Goal: Task Accomplishment & Management: Use online tool/utility

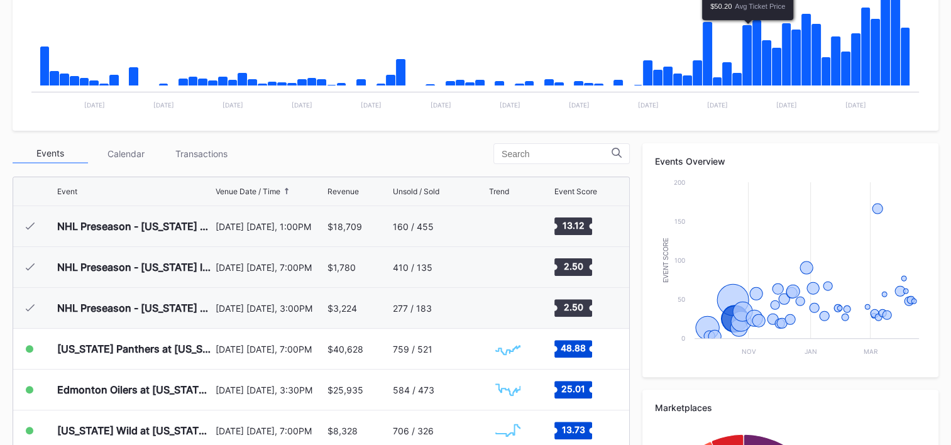
scroll to position [123, 0]
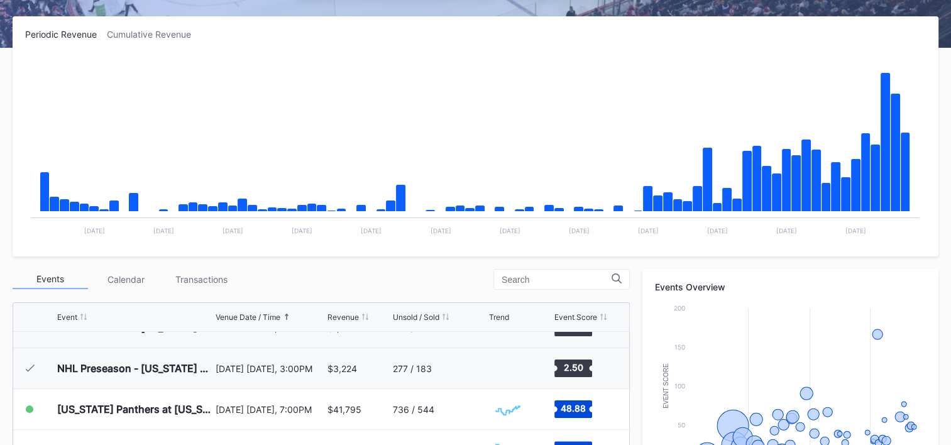
scroll to position [60, 0]
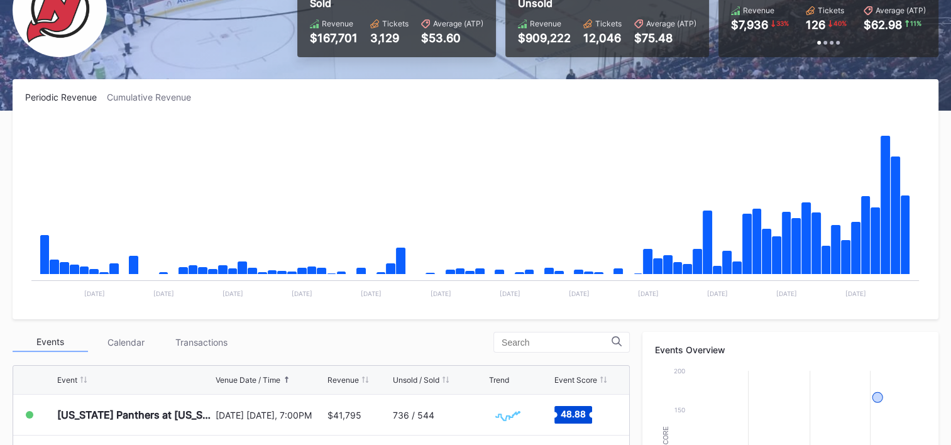
scroll to position [241, 0]
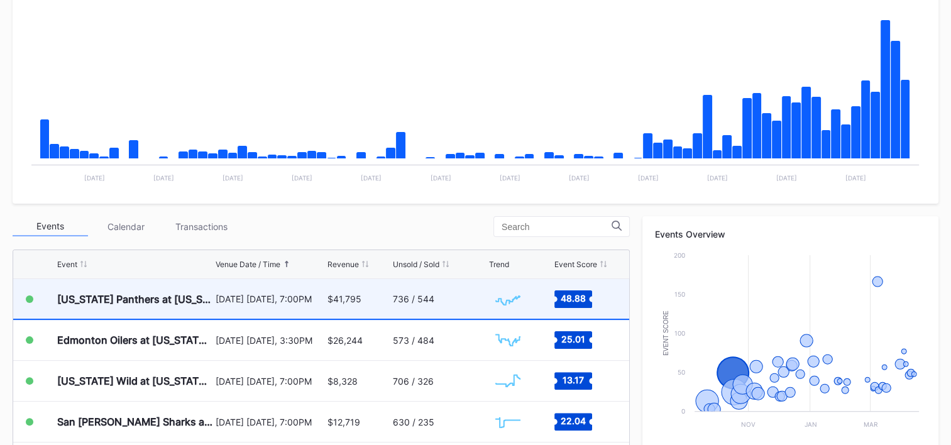
click at [216, 304] on div "[DATE] [DATE], 7:00PM" at bounding box center [270, 299] width 109 height 40
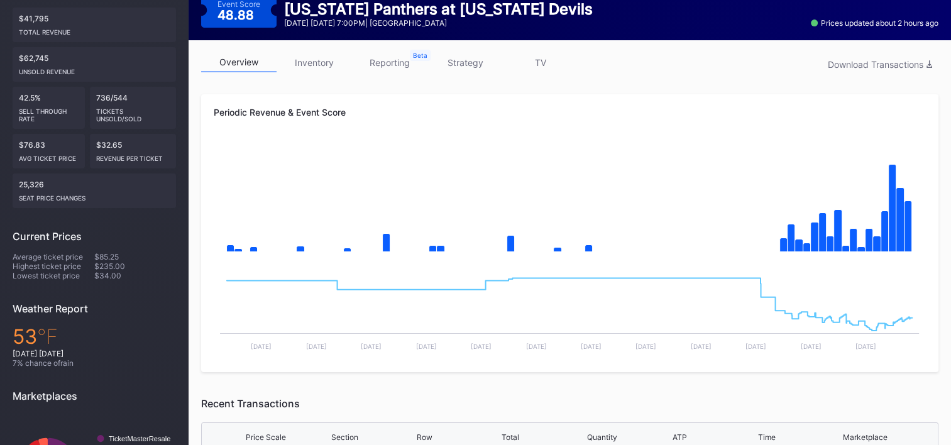
scroll to position [148, 0]
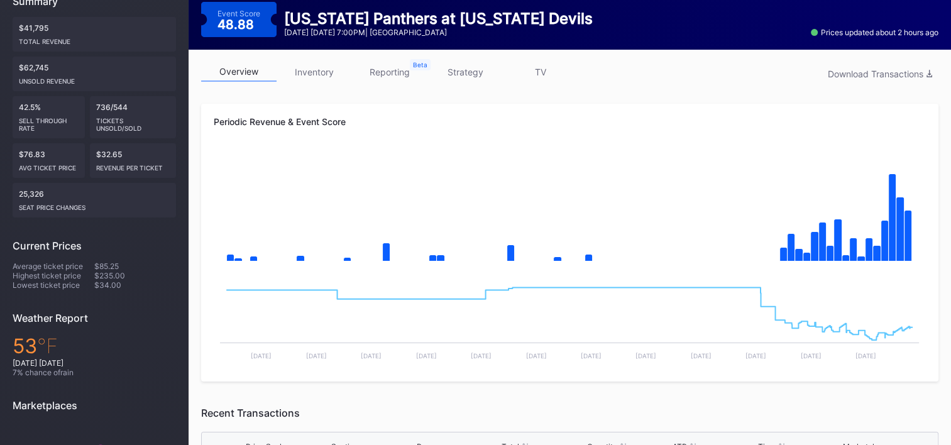
click at [313, 68] on link "inventory" at bounding box center [314, 71] width 75 height 19
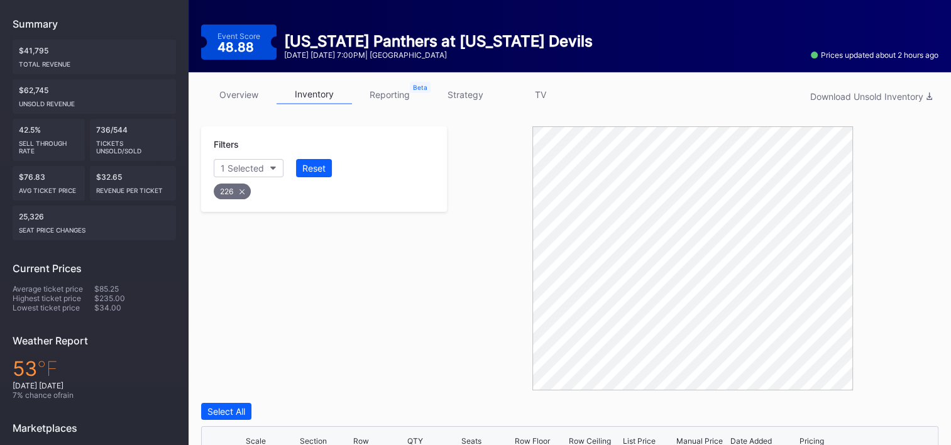
scroll to position [465, 0]
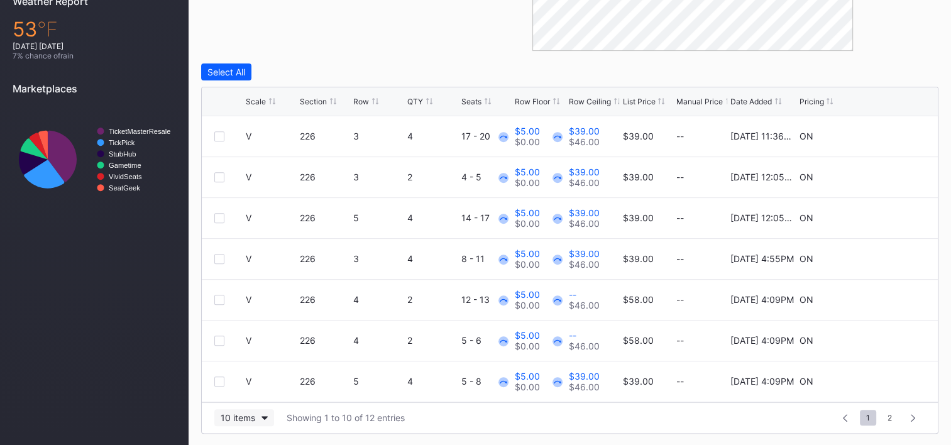
click at [260, 416] on button "10 items" at bounding box center [244, 417] width 60 height 17
click at [253, 382] on div "200 items" at bounding box center [244, 385] width 41 height 11
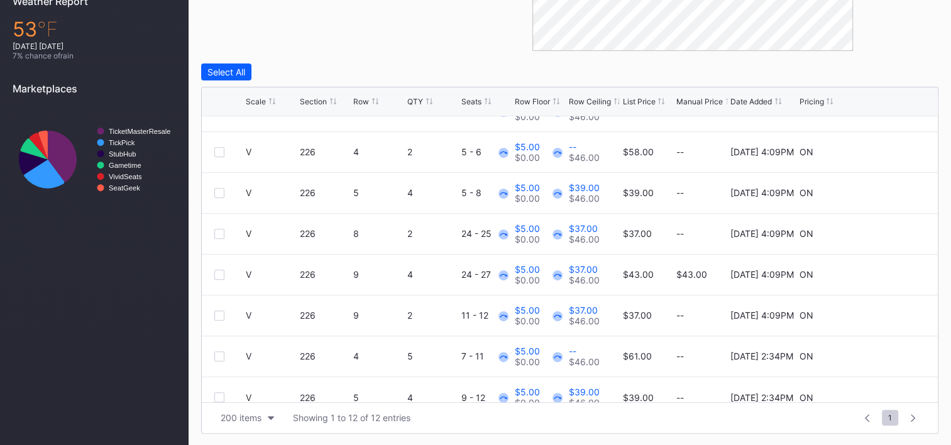
scroll to position [204, 0]
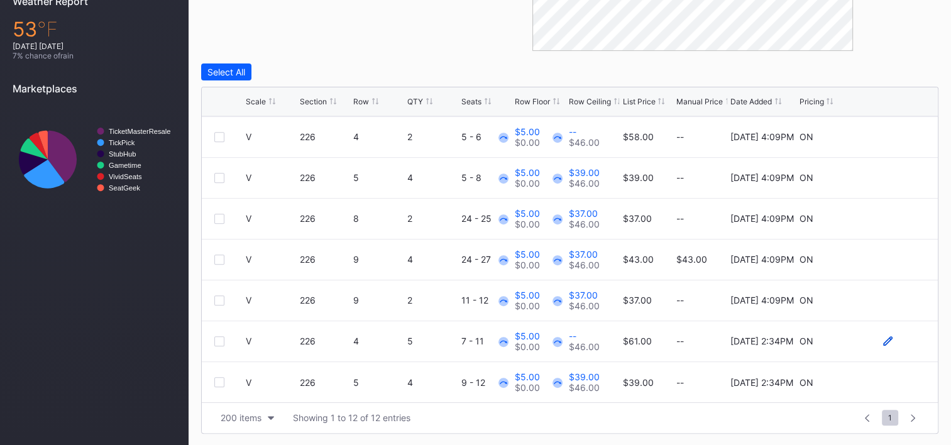
click at [883, 337] on icon at bounding box center [887, 340] width 9 height 9
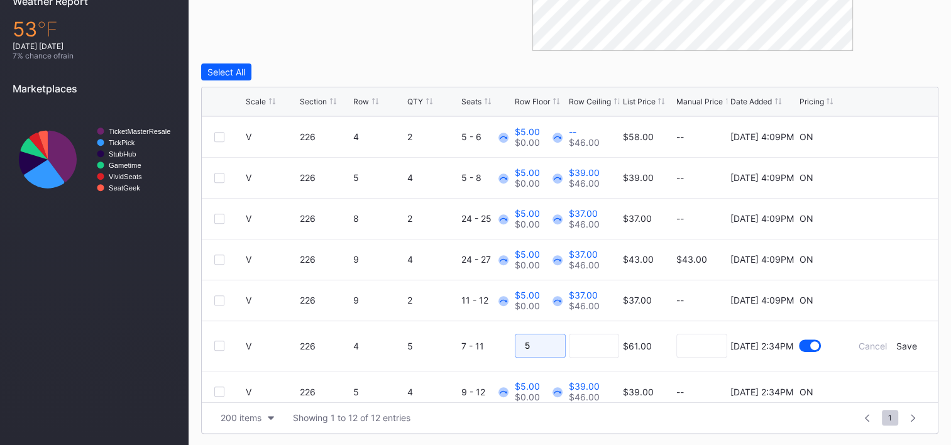
click at [543, 346] on input "5" at bounding box center [540, 346] width 51 height 24
click at [578, 345] on input at bounding box center [594, 346] width 51 height 24
type input "45"
click at [905, 344] on div "Save" at bounding box center [907, 346] width 21 height 11
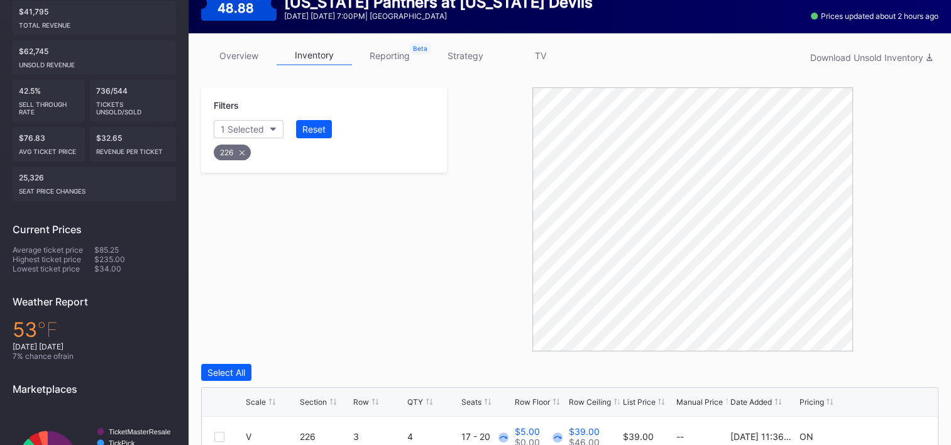
scroll to position [88, 0]
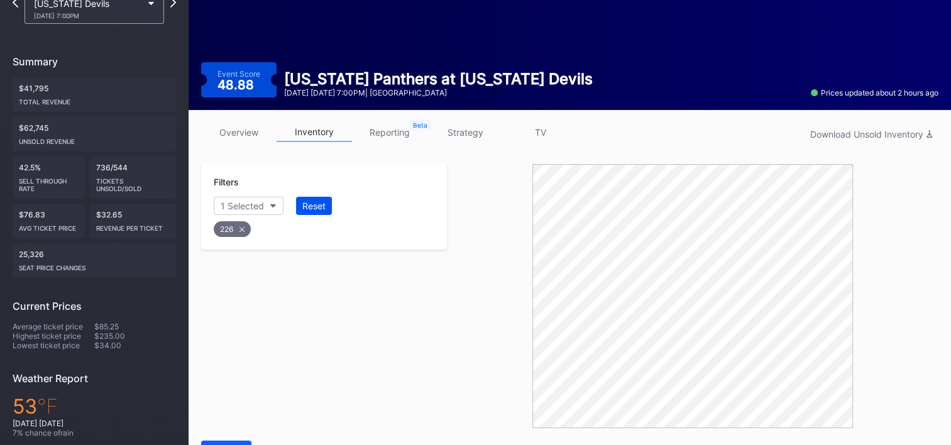
click at [324, 206] on div "Reset" at bounding box center [313, 206] width 23 height 11
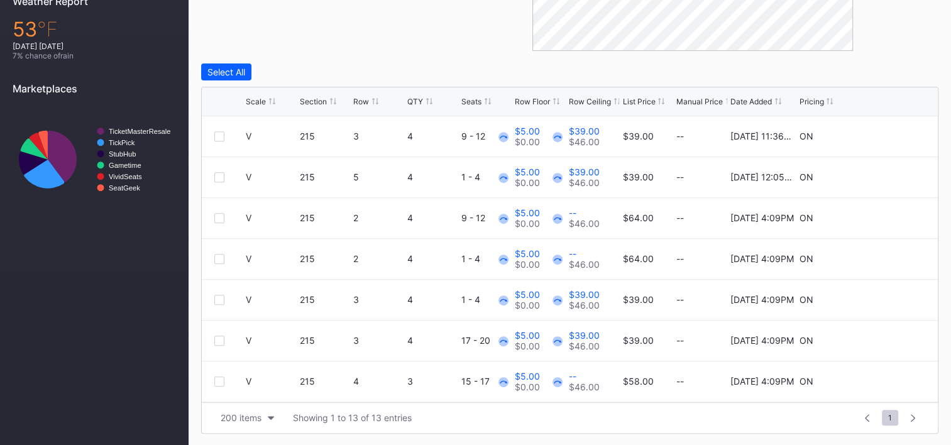
scroll to position [29, 0]
